Goal: Transaction & Acquisition: Purchase product/service

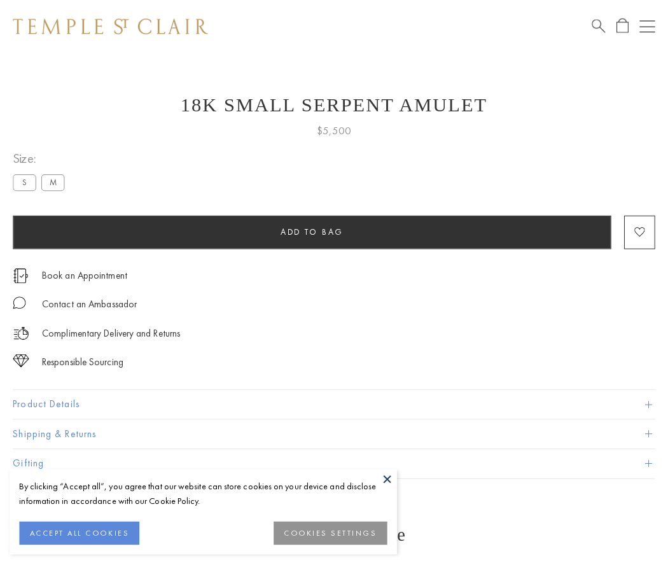
scroll to position [1, 0]
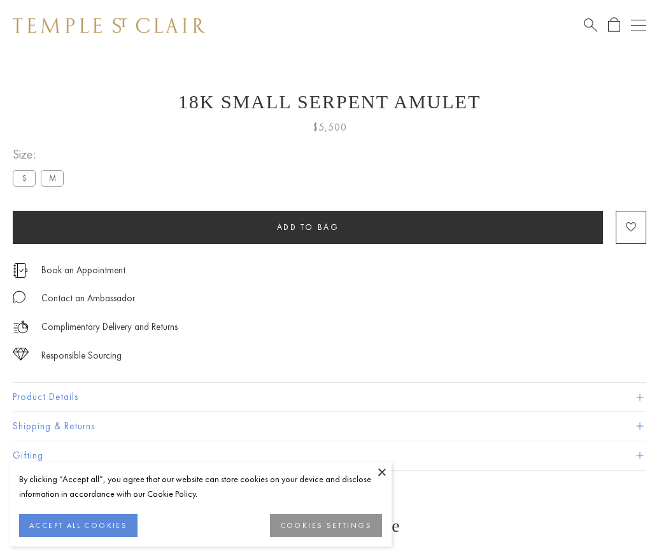
click at [307, 227] on span "Add to bag" at bounding box center [308, 226] width 62 height 11
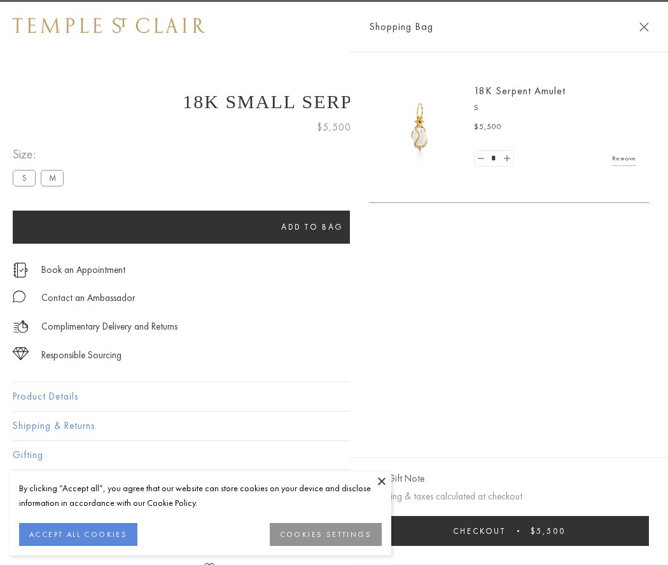
click at [649, 531] on button "Checkout $5,500" at bounding box center [509, 531] width 280 height 30
